Goal: Navigation & Orientation: Find specific page/section

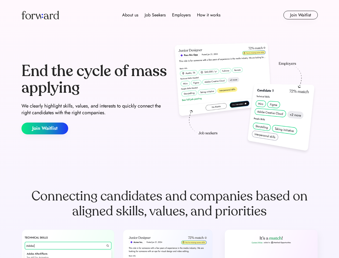
click at [169, 129] on div "End the cycle of mass applying We clearly highlight skills, values, and interes…" at bounding box center [169, 98] width 296 height 115
click at [170, 15] on div "About us Job Seekers Employers How it works" at bounding box center [171, 15] width 212 height 6
click at [40, 15] on img at bounding box center [40, 15] width 38 height 9
click at [171, 15] on div "About us Job Seekers Employers How it works" at bounding box center [171, 15] width 212 height 6
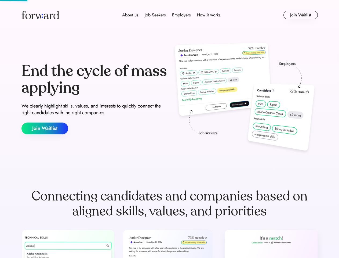
click at [130, 15] on div "About us" at bounding box center [130, 15] width 16 height 6
click at [155, 15] on div "Job Seekers" at bounding box center [155, 15] width 21 height 6
click at [181, 15] on div "Employers" at bounding box center [181, 15] width 19 height 6
click at [208, 15] on div "How it works" at bounding box center [208, 15] width 23 height 6
click at [300, 15] on button "Join Waitlist" at bounding box center [300, 15] width 34 height 9
